Goal: Information Seeking & Learning: Learn about a topic

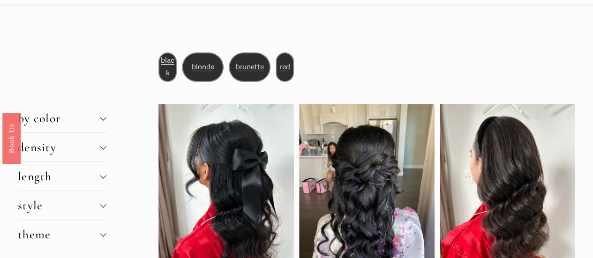
scroll to position [47, 0]
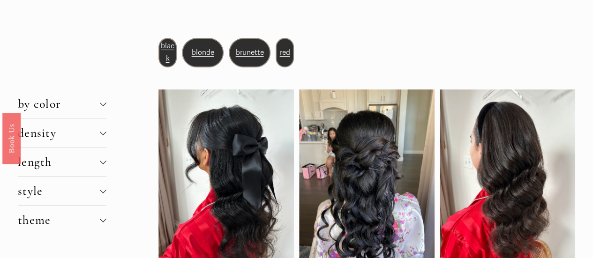
click at [100, 165] on div at bounding box center [103, 162] width 7 height 7
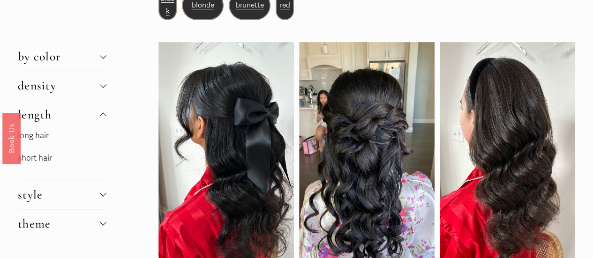
scroll to position [141, 0]
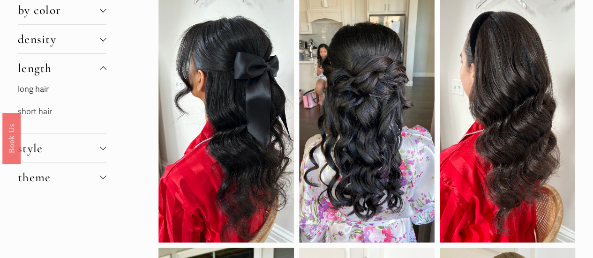
click at [37, 119] on p "short hair" at bounding box center [62, 112] width 89 height 15
click at [44, 114] on link "short hair" at bounding box center [35, 112] width 34 height 10
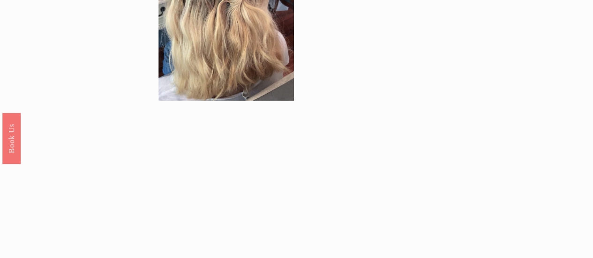
scroll to position [890, 0]
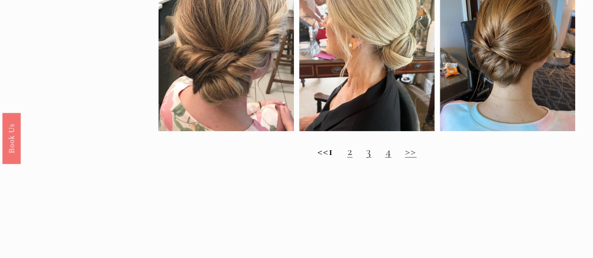
click at [360, 158] on h2 "<< 1 2 3 4 >>" at bounding box center [366, 151] width 417 height 14
click at [352, 158] on link "2" at bounding box center [349, 151] width 5 height 15
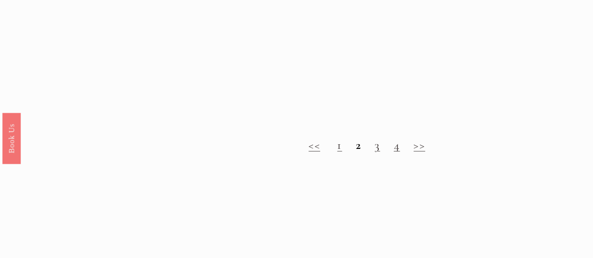
scroll to position [843, 0]
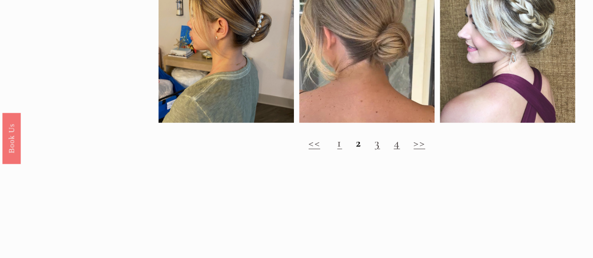
click at [377, 149] on link "3" at bounding box center [376, 142] width 5 height 15
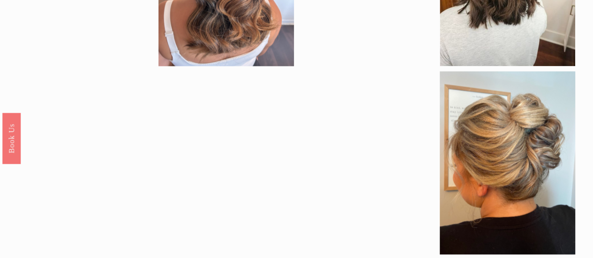
scroll to position [797, 0]
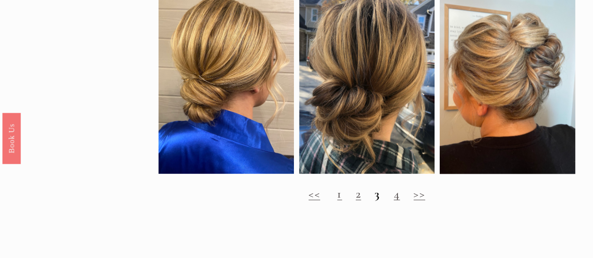
click at [397, 201] on link "4" at bounding box center [397, 193] width 6 height 15
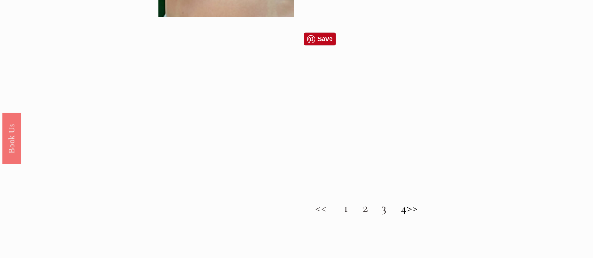
scroll to position [750, 0]
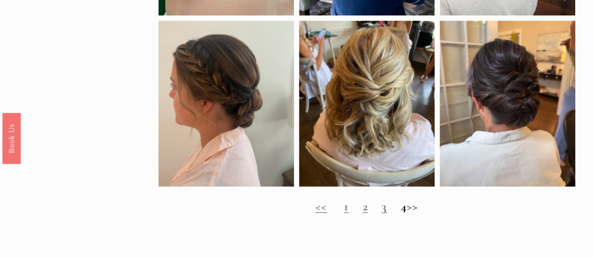
click at [381, 212] on link "3" at bounding box center [383, 206] width 5 height 15
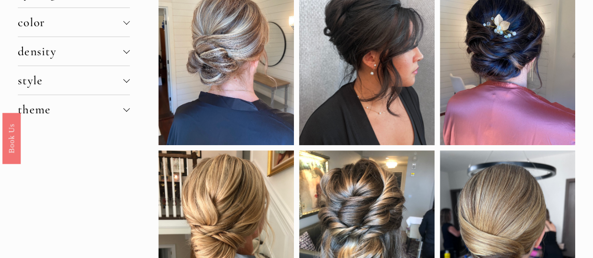
scroll to position [94, 0]
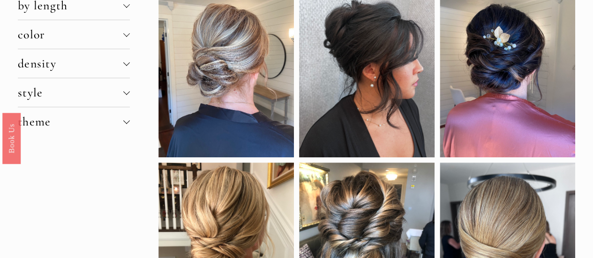
click at [88, 95] on span "style" at bounding box center [70, 92] width 105 height 15
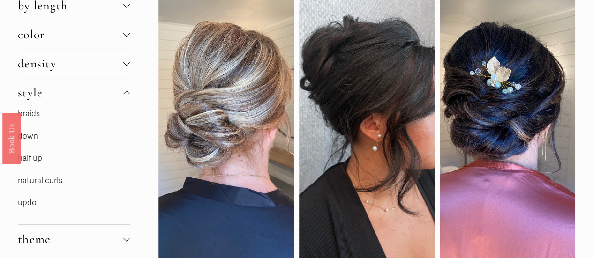
click at [36, 158] on link "half up" at bounding box center [30, 158] width 24 height 10
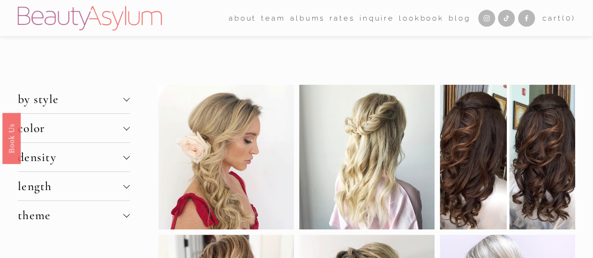
click at [68, 192] on span "length" at bounding box center [70, 186] width 105 height 15
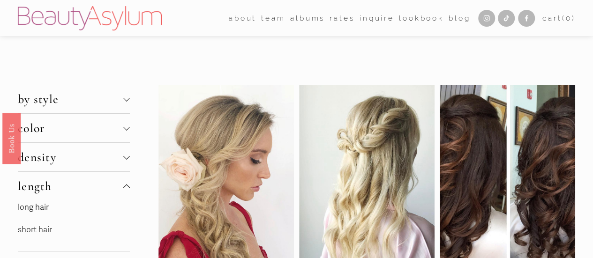
click at [37, 228] on link "short hair" at bounding box center [35, 230] width 34 height 10
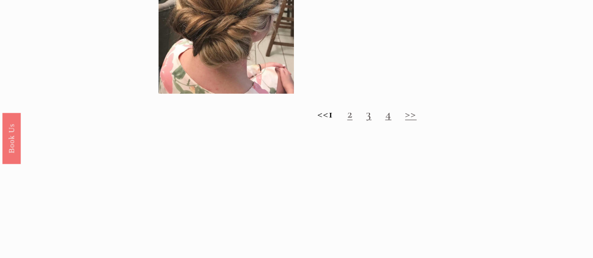
scroll to position [984, 0]
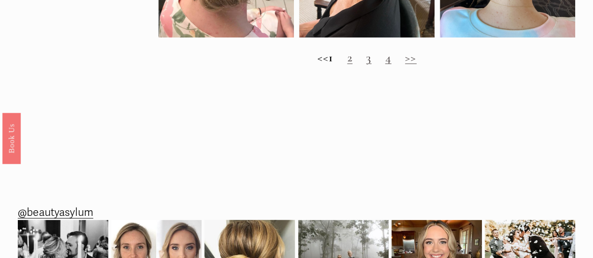
click at [352, 65] on link "2" at bounding box center [349, 57] width 5 height 15
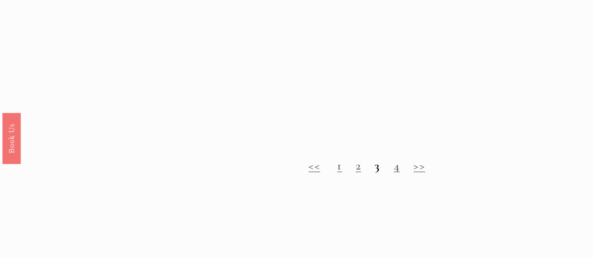
scroll to position [890, 0]
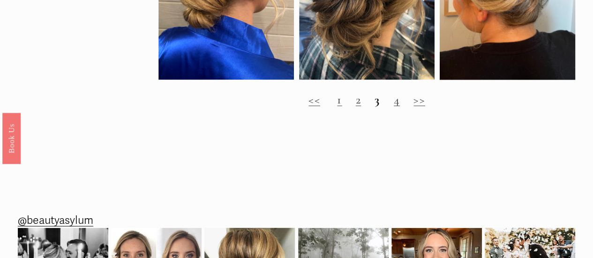
click at [397, 107] on link "4" at bounding box center [397, 99] width 6 height 15
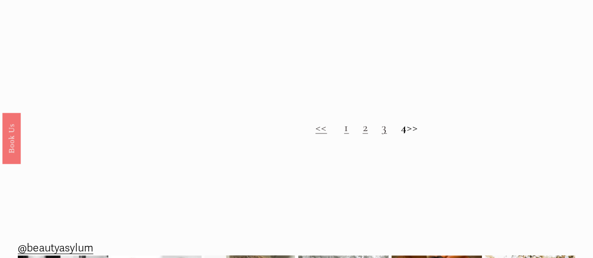
scroll to position [843, 0]
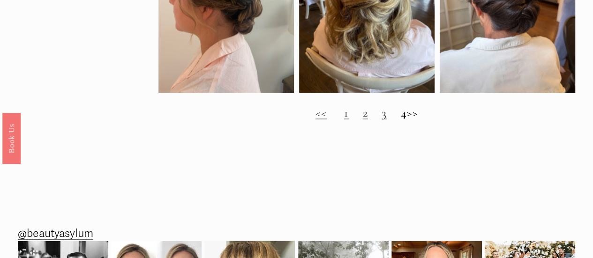
click at [344, 119] on link "1" at bounding box center [346, 112] width 5 height 15
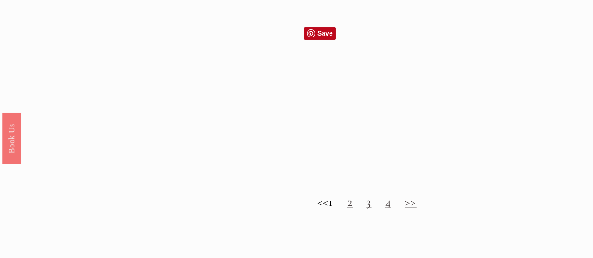
scroll to position [843, 0]
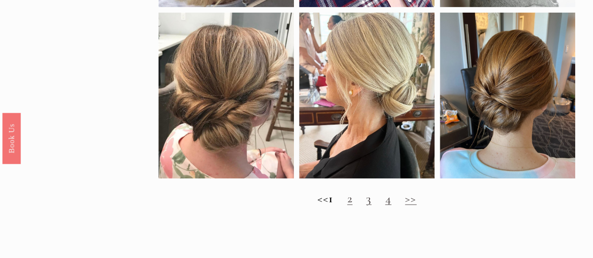
click at [352, 205] on link "2" at bounding box center [349, 198] width 5 height 15
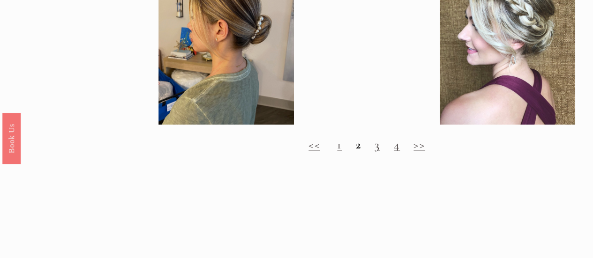
scroll to position [843, 0]
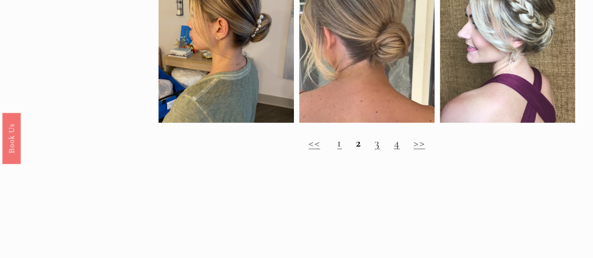
click at [376, 149] on link "3" at bounding box center [376, 142] width 5 height 15
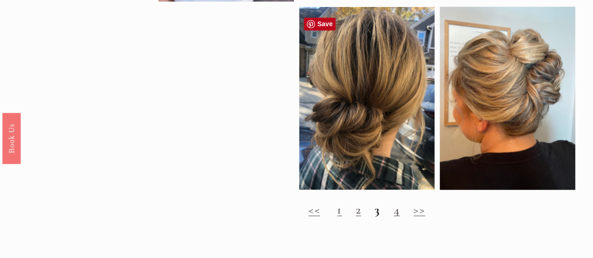
scroll to position [843, 0]
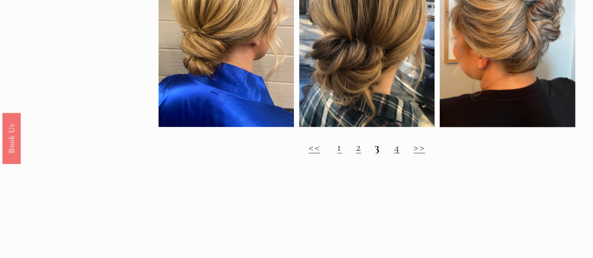
click at [397, 154] on link "4" at bounding box center [397, 146] width 6 height 15
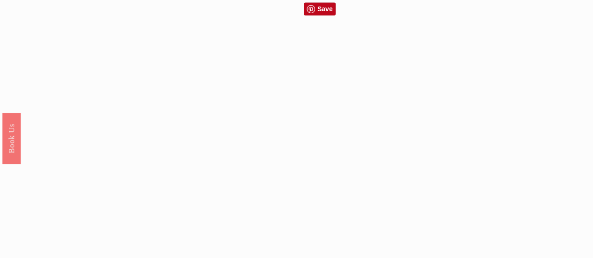
scroll to position [750, 0]
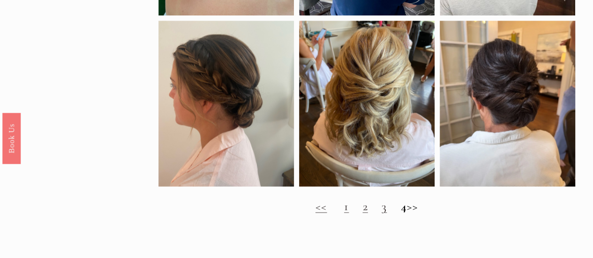
click at [342, 213] on h2 "<< 1 2 3 4 >>" at bounding box center [366, 206] width 417 height 14
click at [344, 213] on link "1" at bounding box center [346, 206] width 5 height 15
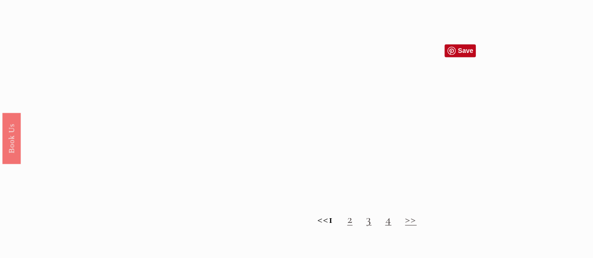
scroll to position [843, 0]
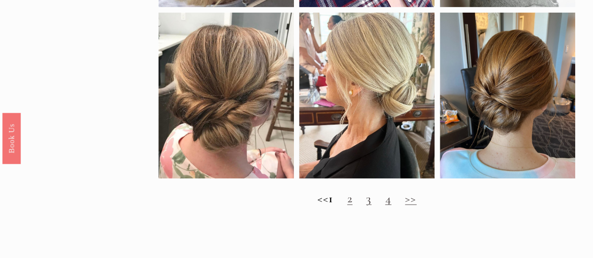
click at [275, 213] on div "<< 1 2 3 4 >>" at bounding box center [366, 198] width 417 height 29
click at [546, 205] on h2 "<< 1 2 3 4 >>" at bounding box center [366, 198] width 417 height 14
click at [371, 205] on link "3" at bounding box center [368, 198] width 5 height 15
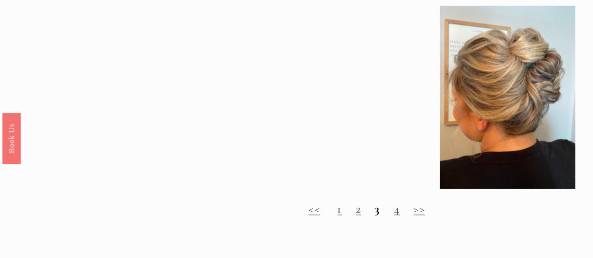
scroll to position [797, 0]
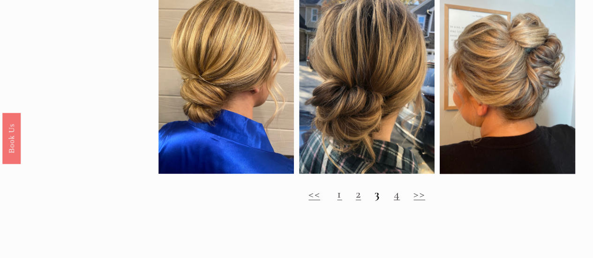
click at [395, 201] on link "4" at bounding box center [397, 193] width 6 height 15
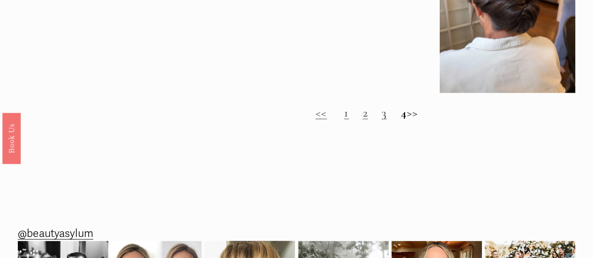
scroll to position [750, 0]
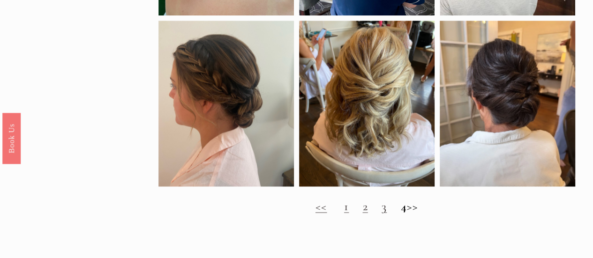
drag, startPoint x: 340, startPoint y: 218, endPoint x: 344, endPoint y: 214, distance: 6.0
click at [344, 213] on link "1" at bounding box center [346, 206] width 5 height 15
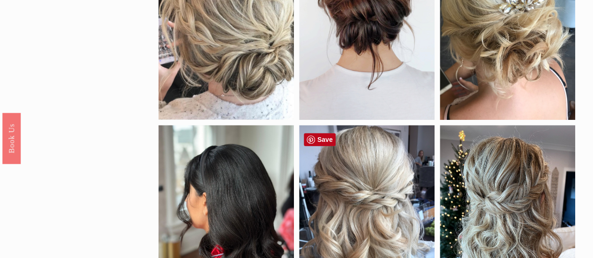
scroll to position [234, 0]
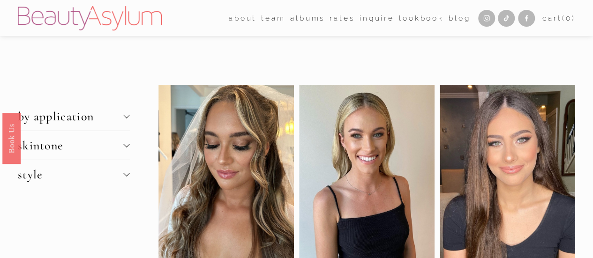
click at [63, 141] on span "skintone" at bounding box center [70, 145] width 105 height 15
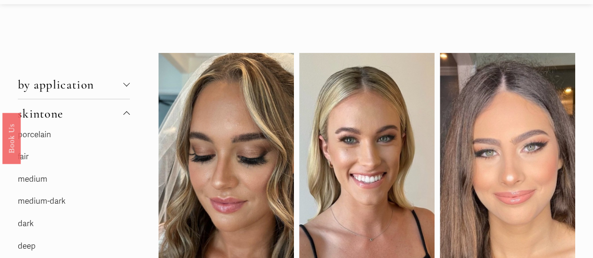
scroll to position [47, 0]
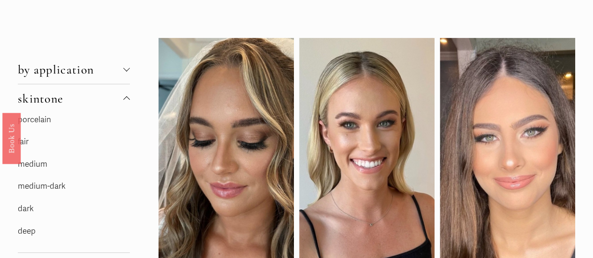
click at [25, 140] on link "fair" at bounding box center [23, 142] width 11 height 10
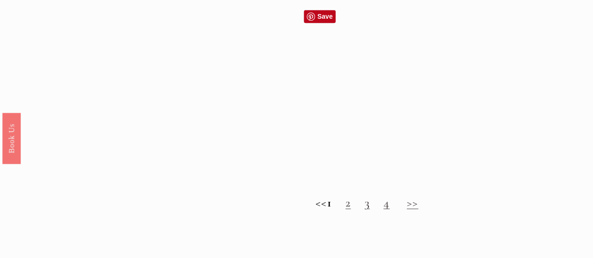
scroll to position [797, 0]
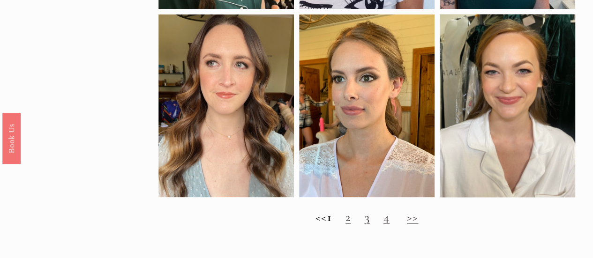
click at [350, 224] on link "2" at bounding box center [347, 216] width 5 height 15
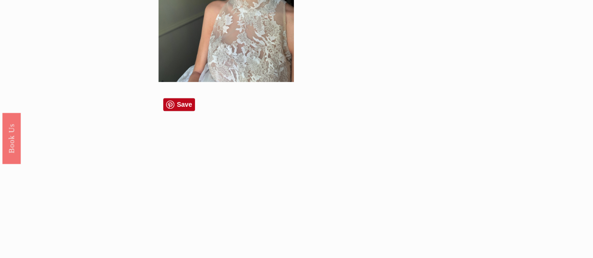
scroll to position [703, 0]
